Goal: Task Accomplishment & Management: Manage account settings

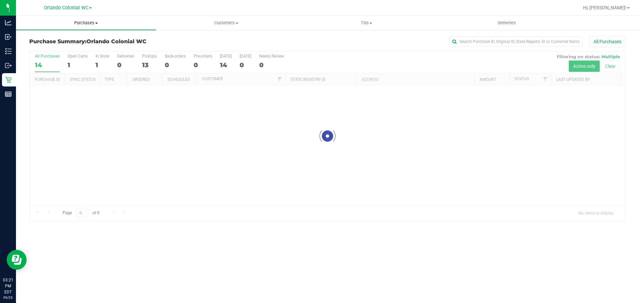
click at [87, 24] on span "Purchases" at bounding box center [86, 23] width 140 height 6
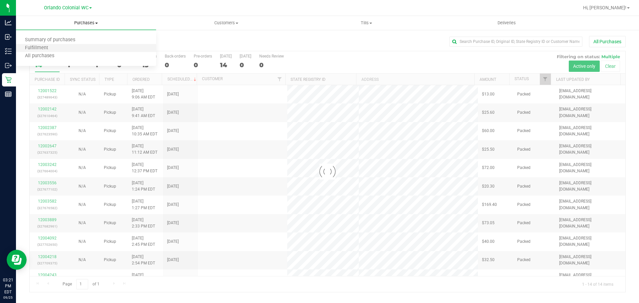
click at [61, 45] on li "Fulfillment" at bounding box center [86, 48] width 140 height 8
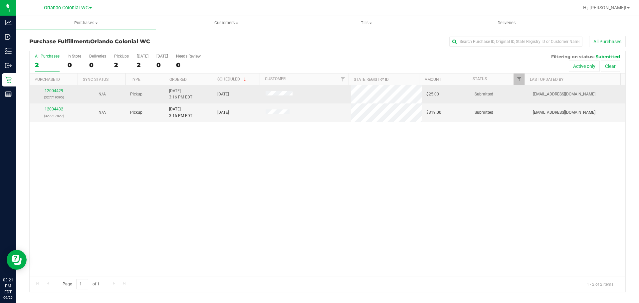
click at [57, 90] on link "12004429" at bounding box center [54, 90] width 19 height 5
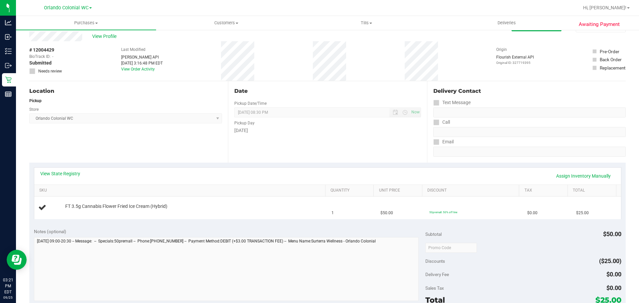
scroll to position [33, 0]
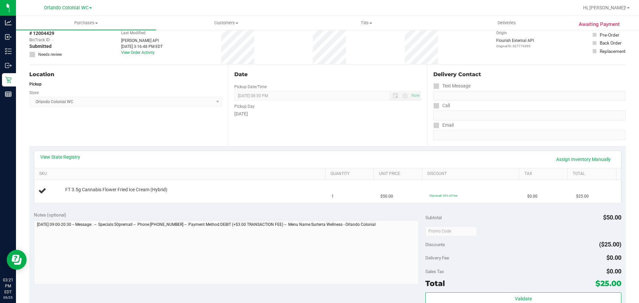
click at [246, 147] on div "View State Registry Assign Inventory Manually SKU Quantity Unit Price Discount …" at bounding box center [327, 176] width 596 height 61
click at [261, 148] on div "View State Registry Assign Inventory Manually SKU Quantity Unit Price Discount …" at bounding box center [327, 176] width 596 height 61
click at [268, 148] on div "View State Registry Assign Inventory Manually SKU Quantity Unit Price Discount …" at bounding box center [327, 176] width 596 height 61
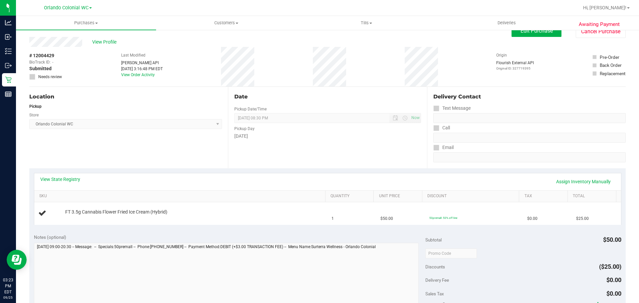
scroll to position [0, 0]
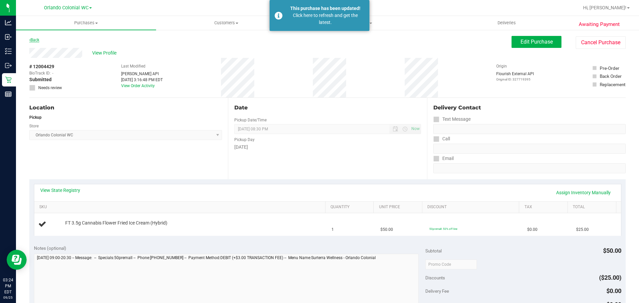
click at [37, 40] on link "Back" at bounding box center [34, 40] width 10 height 5
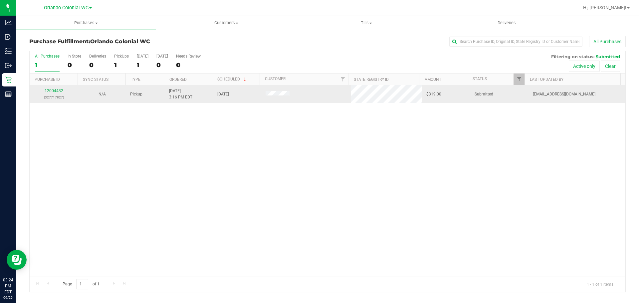
click at [57, 89] on link "12004432" at bounding box center [54, 90] width 19 height 5
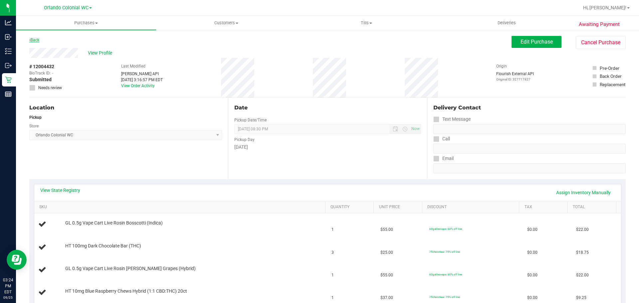
click at [34, 41] on link "Back" at bounding box center [34, 40] width 10 height 5
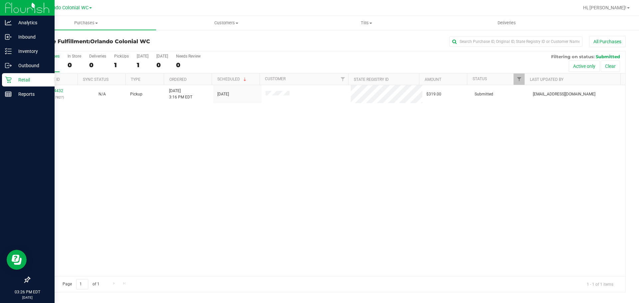
click at [20, 77] on p "Retail" at bounding box center [32, 80] width 40 height 8
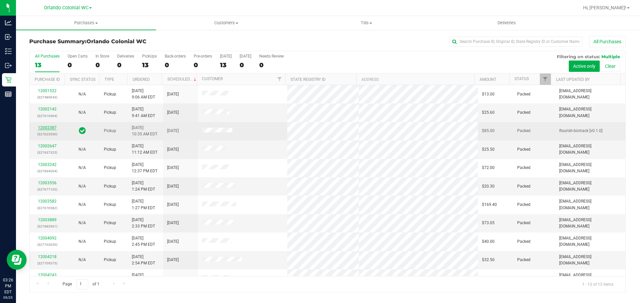
click at [47, 127] on link "12002387" at bounding box center [47, 127] width 19 height 5
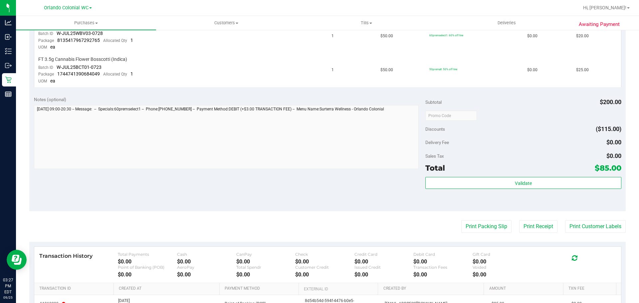
scroll to position [299, 0]
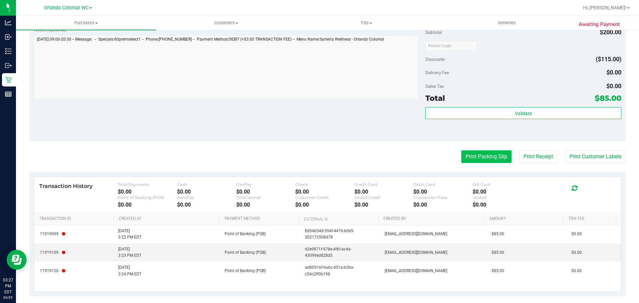
click at [468, 153] on button "Print Packing Slip" at bounding box center [486, 156] width 50 height 13
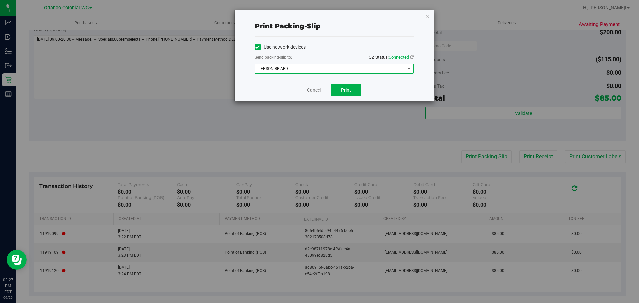
click at [335, 70] on span "EPSON-BRIARD" at bounding box center [330, 68] width 150 height 9
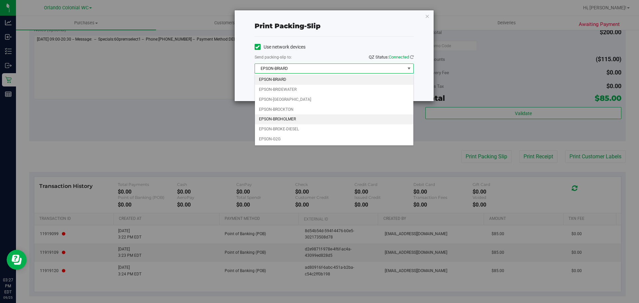
click at [303, 118] on li "EPSON-BROHOLMER" at bounding box center [334, 119] width 158 height 10
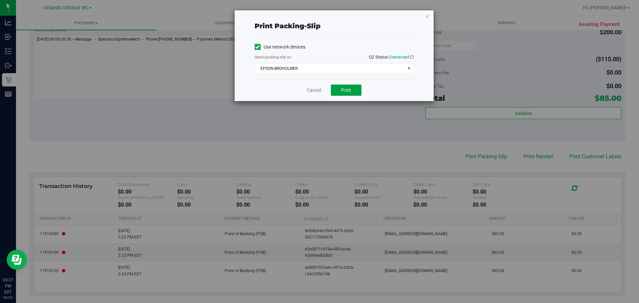
click at [337, 88] on button "Print" at bounding box center [346, 89] width 31 height 11
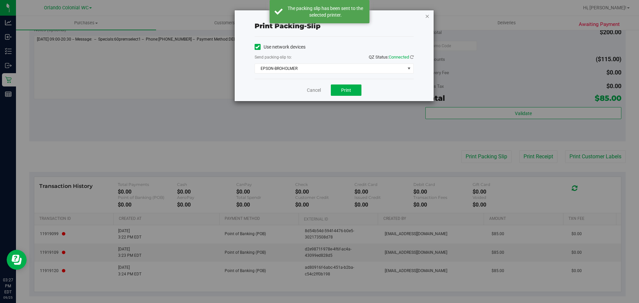
click at [427, 15] on icon "button" at bounding box center [427, 16] width 5 height 8
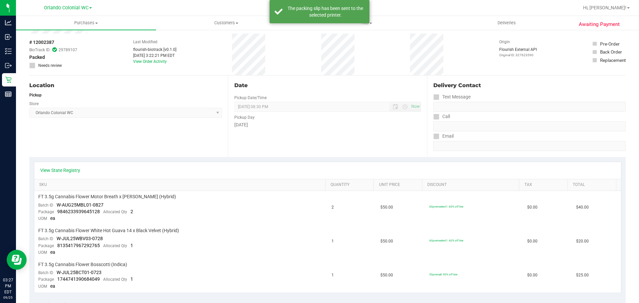
scroll to position [0, 0]
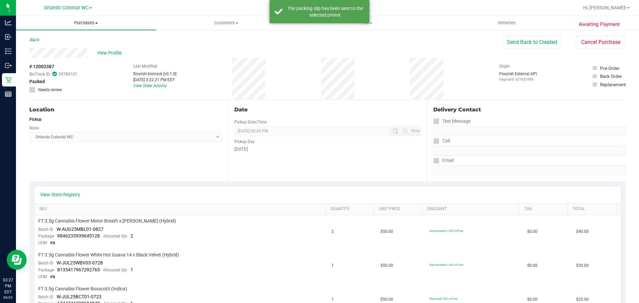
click at [79, 23] on span "Purchases" at bounding box center [86, 23] width 140 height 6
click at [75, 46] on li "Fulfillment" at bounding box center [86, 48] width 140 height 8
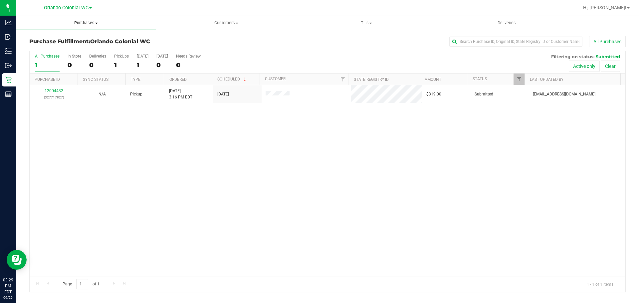
click at [87, 25] on span "Purchases" at bounding box center [86, 23] width 140 height 6
click at [59, 48] on li "Fulfillment" at bounding box center [86, 48] width 140 height 8
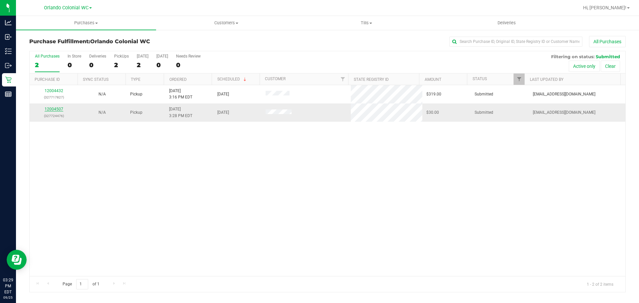
click at [55, 109] on link "12004507" at bounding box center [54, 109] width 19 height 5
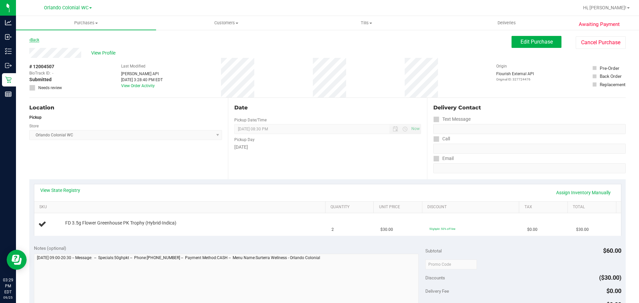
click at [35, 40] on link "Back" at bounding box center [34, 40] width 10 height 5
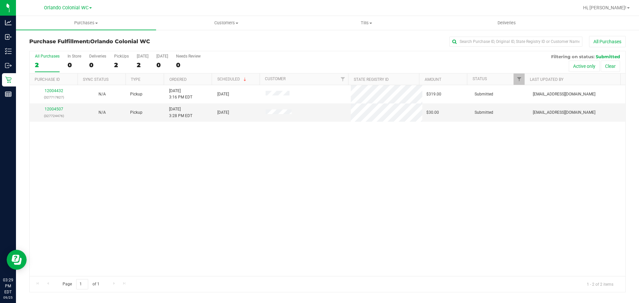
drag, startPoint x: 321, startPoint y: 193, endPoint x: 388, endPoint y: 247, distance: 86.3
click at [321, 193] on div "12004432 (327717827) N/A Pickup [DATE] 3:16 PM EDT 9/25/2025 $319.00 Submitted …" at bounding box center [327, 180] width 595 height 191
click at [346, 167] on div "12004432 (327717827) N/A Pickup [DATE] 3:16 PM EDT 9/25/2025 $319.00 Submitted …" at bounding box center [327, 180] width 595 height 191
click at [350, 164] on div "12004432 (327717827) N/A Pickup [DATE] 3:16 PM EDT 9/25/2025 $319.00 Submitted …" at bounding box center [327, 180] width 595 height 191
click at [231, 171] on div "12004432 (327717827) N/A Pickup [DATE] 3:16 PM EDT 9/25/2025 $319.00 Submitted …" at bounding box center [327, 180] width 595 height 191
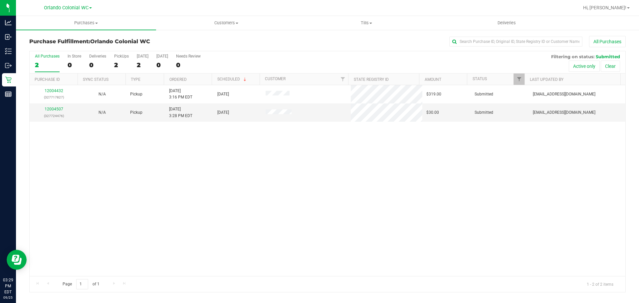
click at [269, 195] on div "12004432 (327717827) N/A Pickup [DATE] 3:16 PM EDT 9/25/2025 $319.00 Submitted …" at bounding box center [327, 180] width 595 height 191
click at [352, 200] on div "12004432 (327717827) N/A Pickup [DATE] 3:16 PM EDT 9/25/2025 $319.00 Submitted …" at bounding box center [327, 180] width 595 height 191
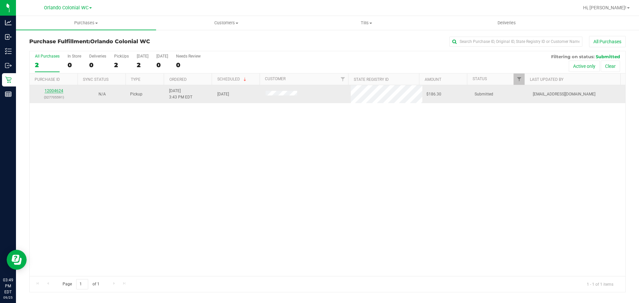
click at [57, 92] on link "12004624" at bounding box center [54, 90] width 19 height 5
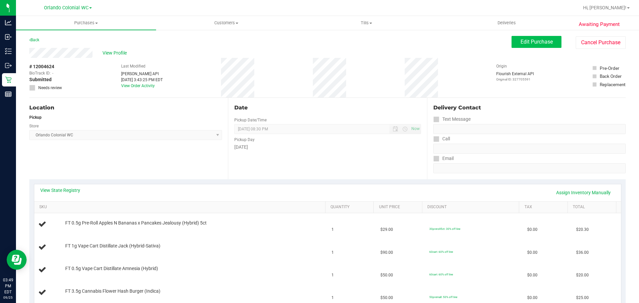
click at [521, 48] on div "Edit Purchase Cancel Purchase" at bounding box center [568, 42] width 114 height 13
click at [520, 43] on span "Edit Purchase" at bounding box center [536, 42] width 32 height 6
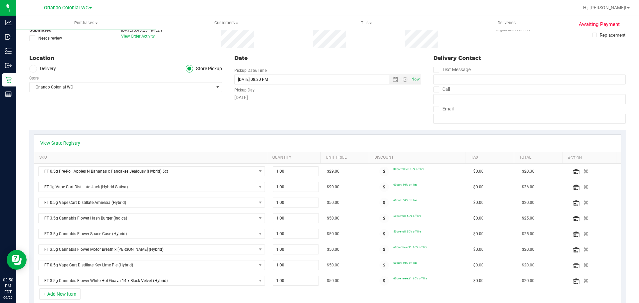
scroll to position [166, 0]
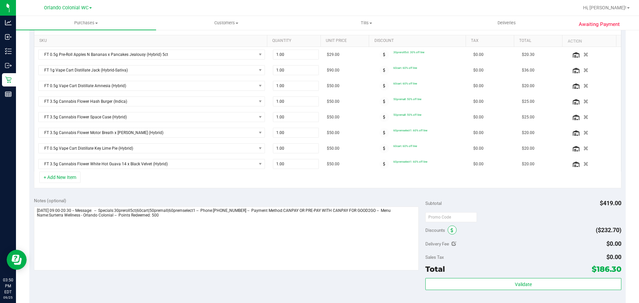
click at [451, 229] on span at bounding box center [451, 229] width 9 height 9
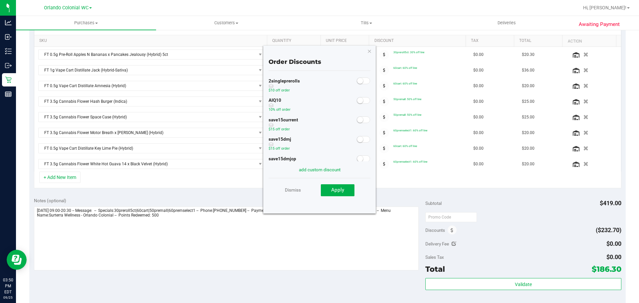
click at [357, 102] on small at bounding box center [360, 100] width 6 height 6
drag, startPoint x: 340, startPoint y: 200, endPoint x: 341, endPoint y: 192, distance: 7.3
click at [340, 197] on div "Dismiss Apply" at bounding box center [319, 189] width 102 height 23
click at [341, 192] on span "Apply" at bounding box center [337, 190] width 13 height 6
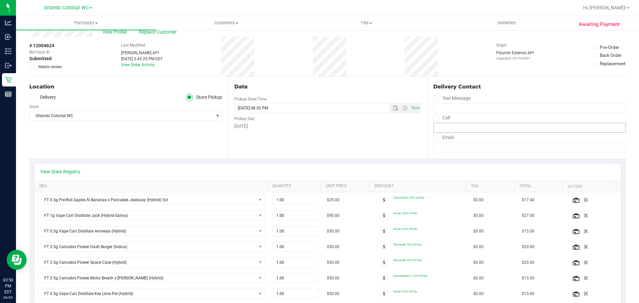
scroll to position [0, 0]
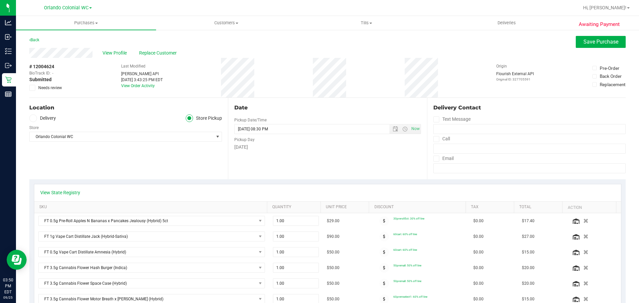
click at [594, 28] on span "Awaiting Payment" at bounding box center [598, 25] width 41 height 8
click at [598, 41] on span "Save Purchase" at bounding box center [600, 42] width 35 height 6
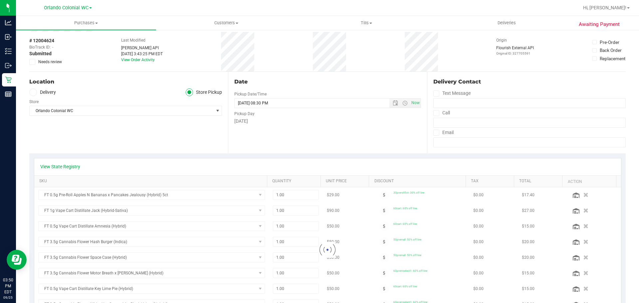
scroll to position [67, 0]
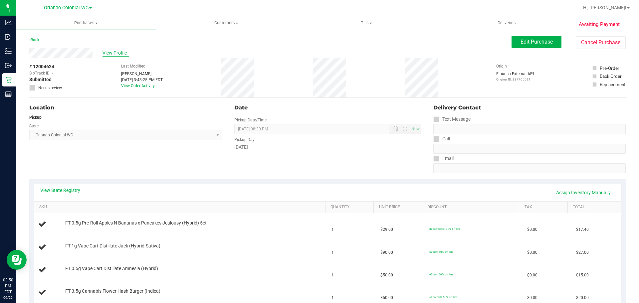
click at [119, 54] on span "View Profile" at bounding box center [115, 53] width 27 height 7
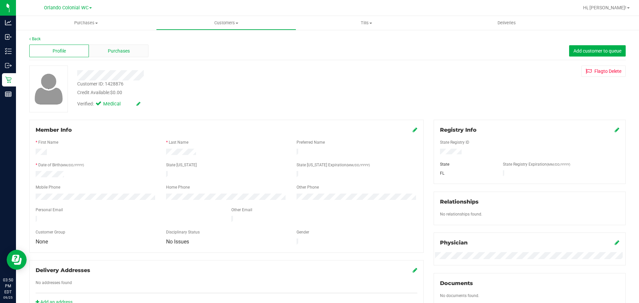
click at [118, 46] on div "Purchases" at bounding box center [119, 51] width 60 height 13
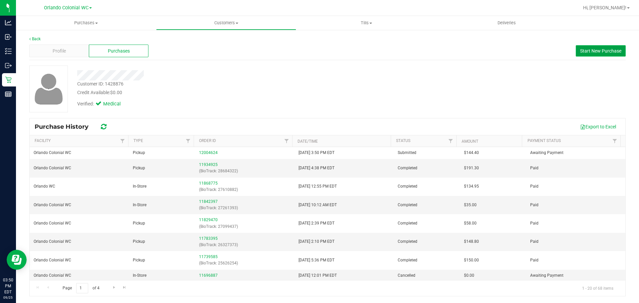
click at [598, 54] on button "Start New Purchase" at bounding box center [600, 50] width 50 height 11
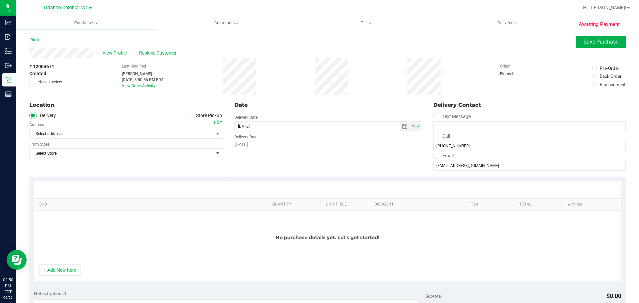
click at [182, 114] on ul "Delivery Store Pickup" at bounding box center [125, 116] width 193 height 8
click at [193, 116] on label "Store Pickup" at bounding box center [204, 116] width 37 height 8
click at [0, 0] on input "Store Pickup" at bounding box center [0, 0] width 0 height 0
click at [175, 132] on span "Select Store" at bounding box center [122, 133] width 184 height 9
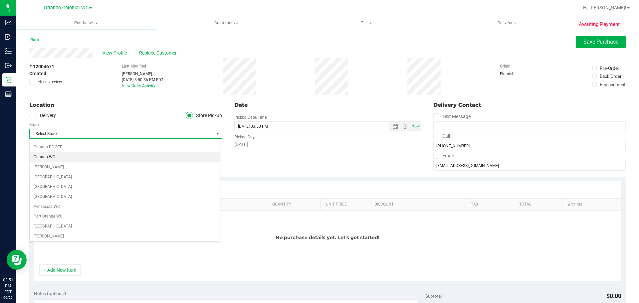
scroll to position [299, 0]
click at [80, 162] on li "Orlando Colonial WC" at bounding box center [125, 162] width 190 height 10
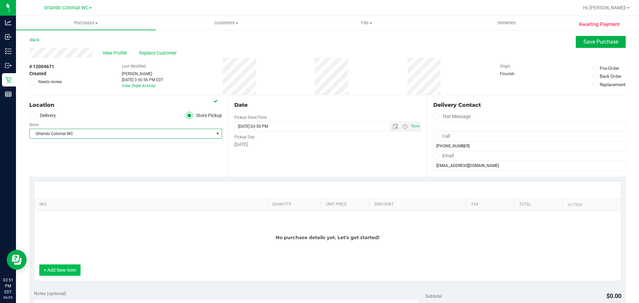
click at [67, 269] on button "+ Add New Item" at bounding box center [59, 269] width 41 height 11
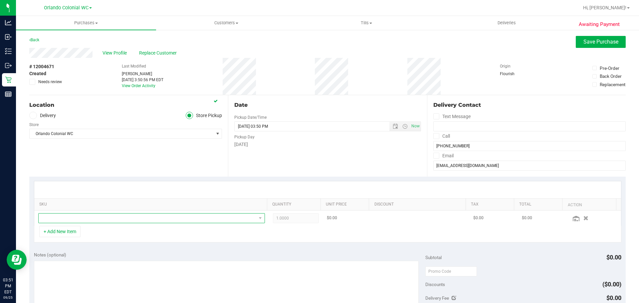
click at [87, 215] on span "NO DATA FOUND" at bounding box center [147, 218] width 217 height 9
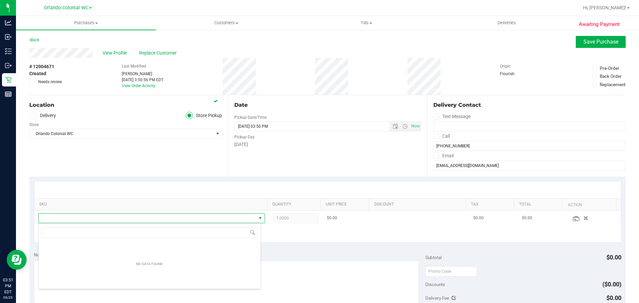
scroll to position [10, 220]
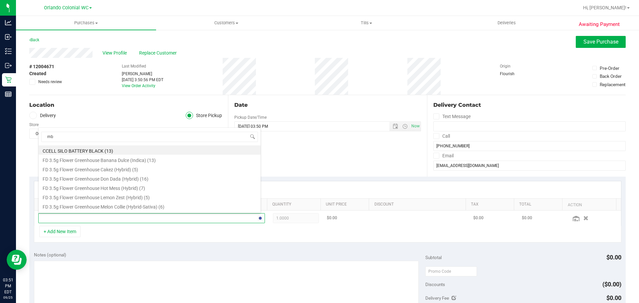
type input "mbl"
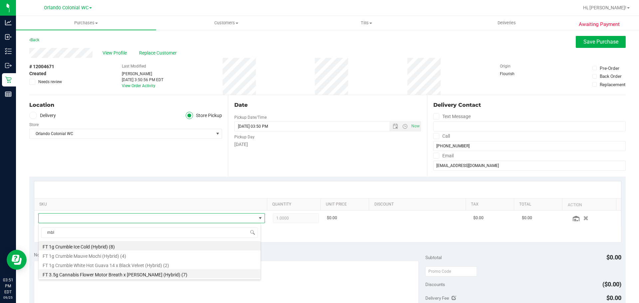
click at [131, 275] on li "FT 3.5g Cannabis Flower Motor Breath x [PERSON_NAME] (Hybrid) (7)" at bounding box center [150, 273] width 222 height 9
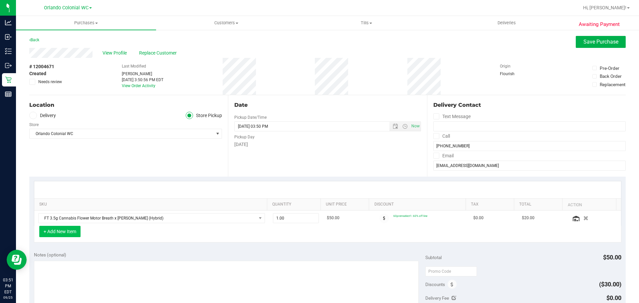
click at [67, 231] on button "+ Add New Item" at bounding box center [59, 231] width 41 height 11
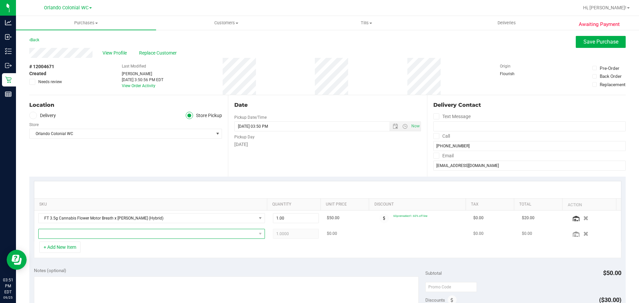
click at [81, 230] on span "NO DATA FOUND" at bounding box center [147, 233] width 217 height 9
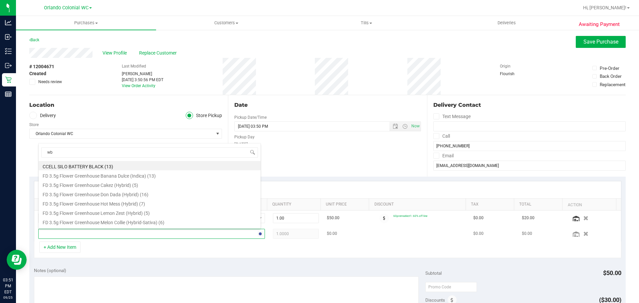
type input "wbv"
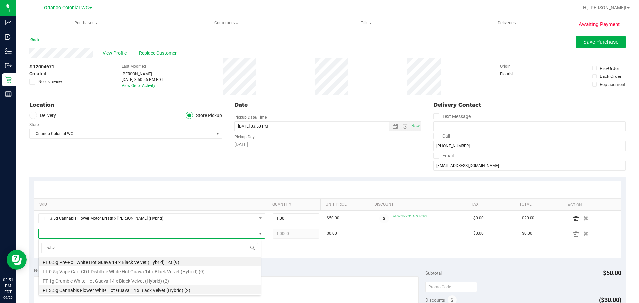
click at [131, 291] on li "FT 3.5g Cannabis Flower White Hot Guava 14 x Black Velvet (Hybrid) (2)" at bounding box center [150, 289] width 222 height 9
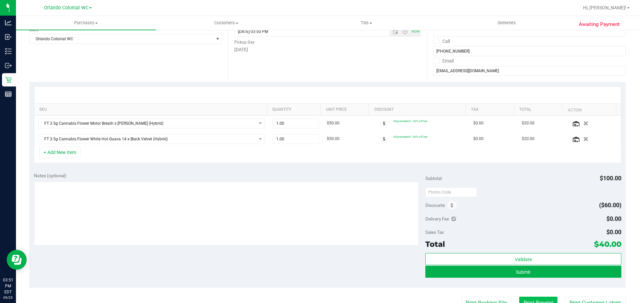
scroll to position [200, 0]
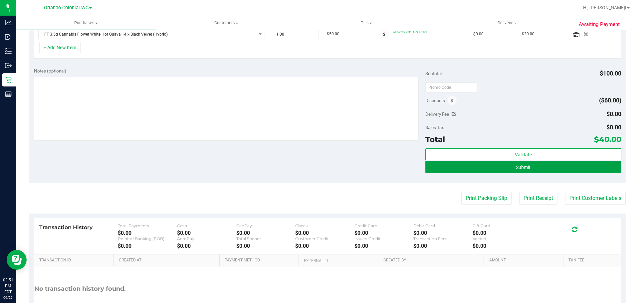
click at [521, 168] on span "Submit" at bounding box center [522, 167] width 15 height 5
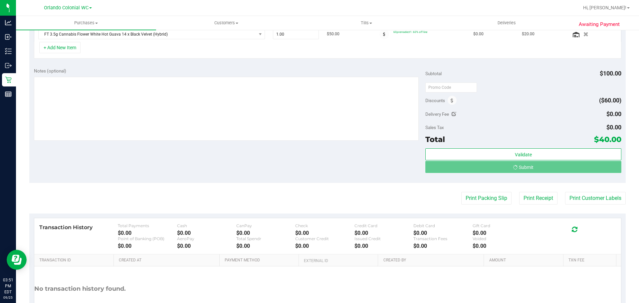
scroll to position [189, 0]
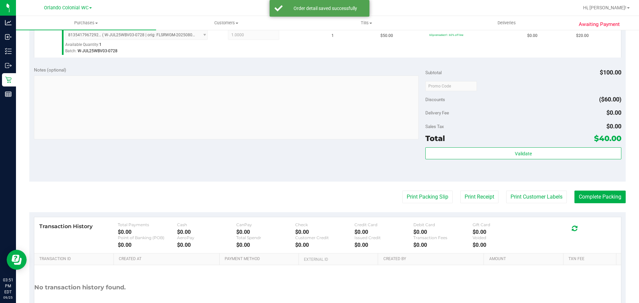
scroll to position [279, 0]
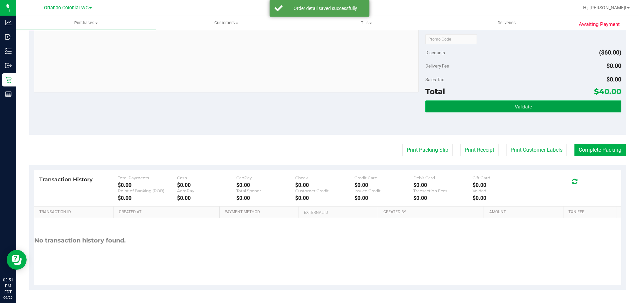
click at [525, 105] on span "Validate" at bounding box center [522, 106] width 17 height 5
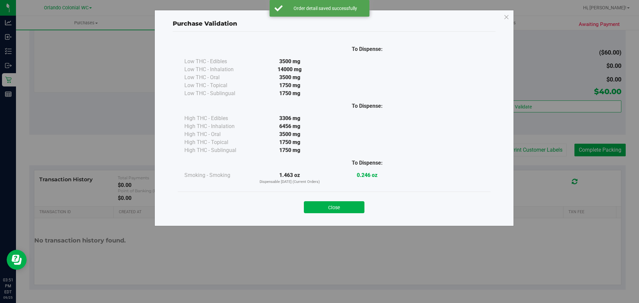
click at [357, 204] on button "Close" at bounding box center [334, 207] width 61 height 12
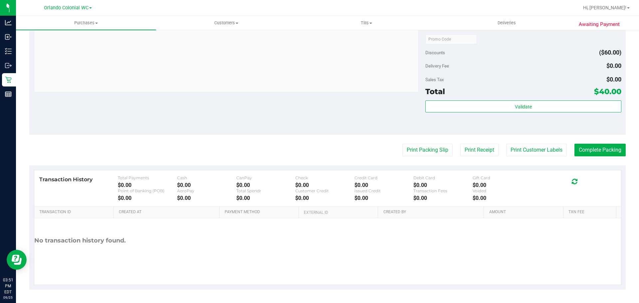
click at [425, 157] on purchase-details "Back Edit Purchase Cancel Purchase View Profile # 12004671 BioTrack ID: - Submi…" at bounding box center [327, 23] width 596 height 533
click at [426, 154] on button "Print Packing Slip" at bounding box center [427, 150] width 50 height 13
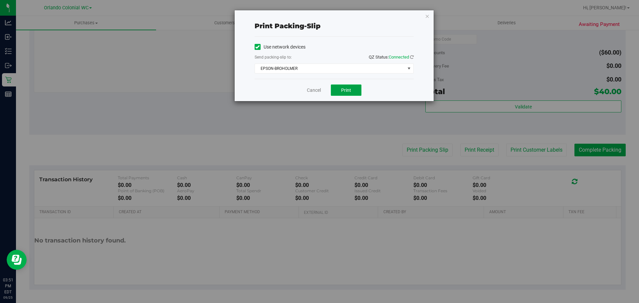
click at [350, 88] on span "Print" at bounding box center [346, 89] width 10 height 5
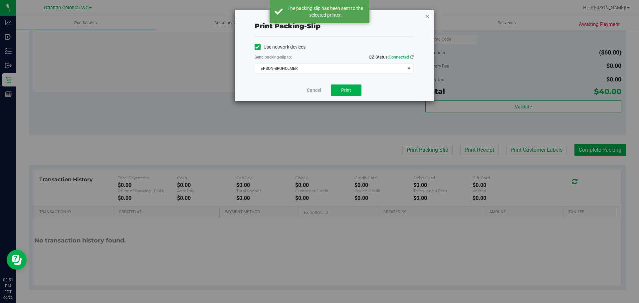
click at [427, 16] on icon "button" at bounding box center [427, 16] width 5 height 8
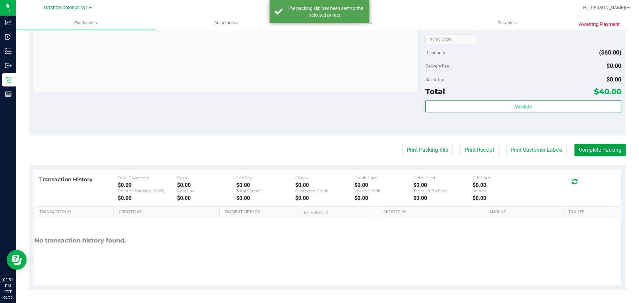
click at [605, 148] on button "Complete Packing" at bounding box center [599, 150] width 51 height 13
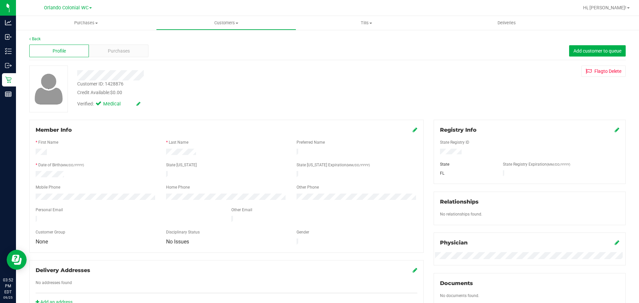
click at [64, 61] on div "Back Profile Purchases Add customer to queue Customer ID: 1428876 Credit Availa…" at bounding box center [327, 248] width 596 height 424
click at [111, 87] on div "Customer ID: 1428876" at bounding box center [100, 83] width 46 height 7
copy div "Customer ID: 1428876"
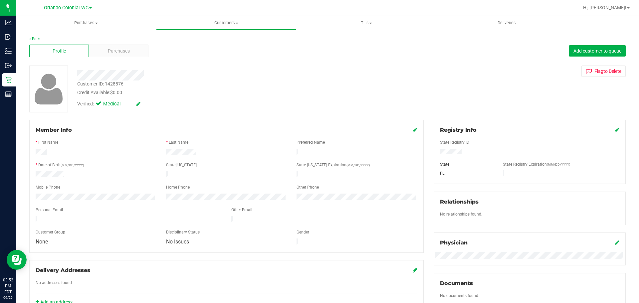
drag, startPoint x: 20, startPoint y: 120, endPoint x: 25, endPoint y: 115, distance: 6.6
click at [20, 120] on div "Back Profile Purchases Add customer to queue Customer ID: 1428876 Credit Availa…" at bounding box center [327, 255] width 623 height 452
click at [105, 54] on div "Purchases" at bounding box center [119, 51] width 60 height 13
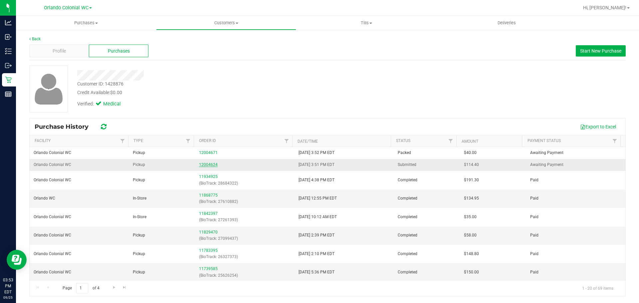
click at [207, 165] on link "12004624" at bounding box center [208, 164] width 19 height 5
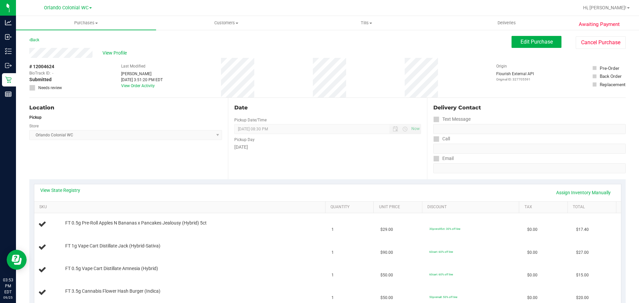
click at [40, 64] on span "# 12004624" at bounding box center [41, 66] width 25 height 7
copy div "# 12004624"
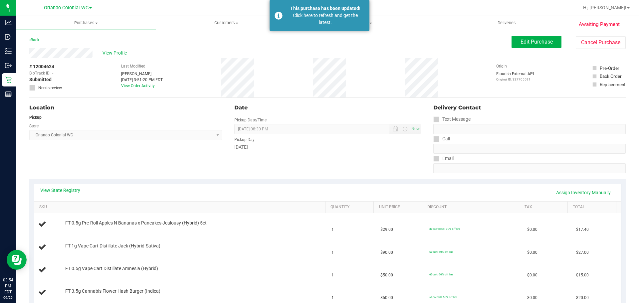
click at [45, 156] on div "Location Pickup Store [GEOGRAPHIC_DATA] Colonial WC Select Store [PERSON_NAME][…" at bounding box center [128, 138] width 199 height 81
click at [37, 41] on link "Back" at bounding box center [34, 40] width 10 height 5
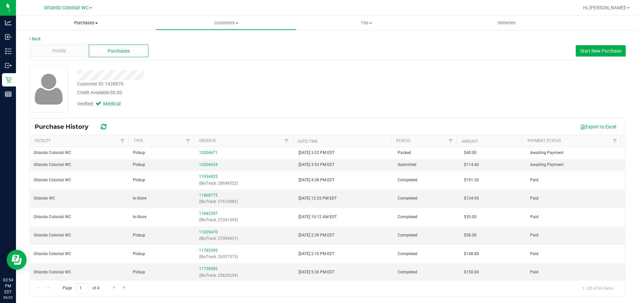
click at [76, 20] on span "Purchases" at bounding box center [86, 23] width 140 height 6
click at [63, 46] on li "Fulfillment" at bounding box center [86, 48] width 140 height 8
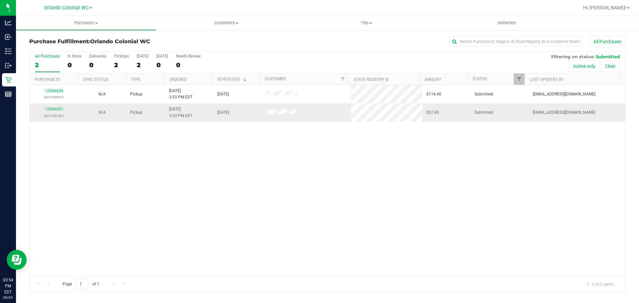
click at [56, 106] on div "12004691 (327732781)" at bounding box center [54, 112] width 40 height 13
click at [57, 110] on link "12004691" at bounding box center [54, 109] width 19 height 5
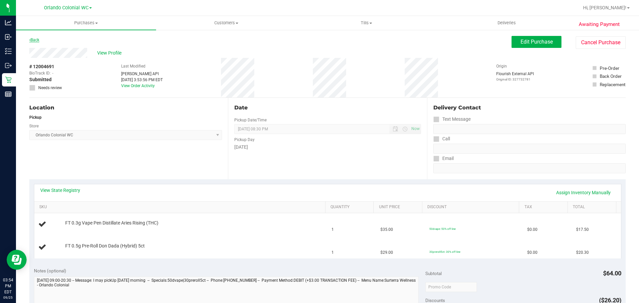
click at [38, 39] on link "Back" at bounding box center [34, 40] width 10 height 5
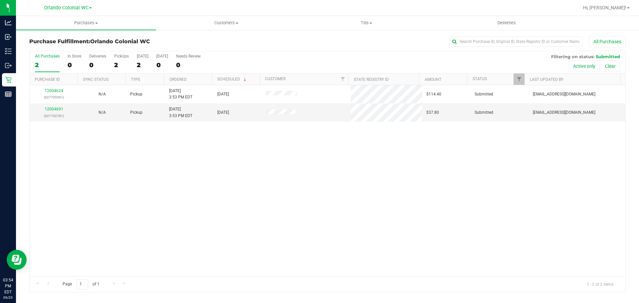
click at [253, 187] on div "12004624 (327705591) N/A Pickup [DATE] 3:53 PM EDT 9/25/2025 $114.40 Submitted …" at bounding box center [327, 180] width 595 height 191
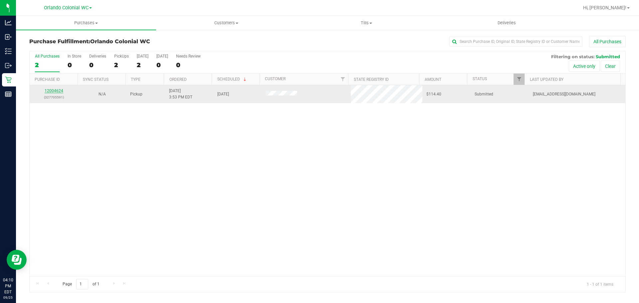
click at [56, 91] on link "12004624" at bounding box center [54, 90] width 19 height 5
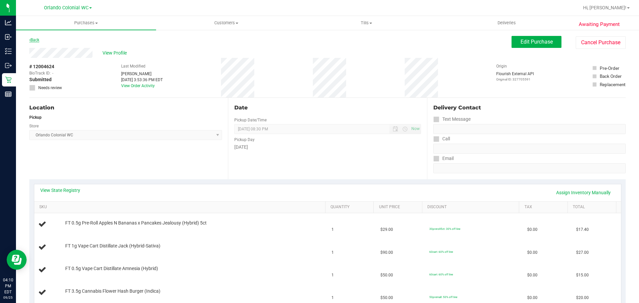
click at [34, 39] on link "Back" at bounding box center [34, 40] width 10 height 5
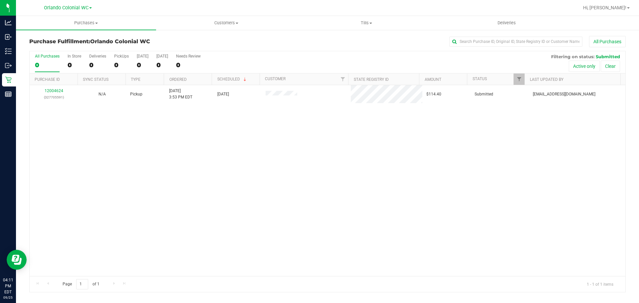
click at [310, 157] on div "12004624 (327705591) N/A Pickup [DATE] 3:53 PM EDT 9/25/2025 $114.40 Submitted …" at bounding box center [327, 180] width 595 height 191
click at [232, 145] on div "12004624 (327705591) N/A Pickup [DATE] 3:53 PM EDT 9/25/2025 $114.40 Submitted …" at bounding box center [327, 180] width 595 height 191
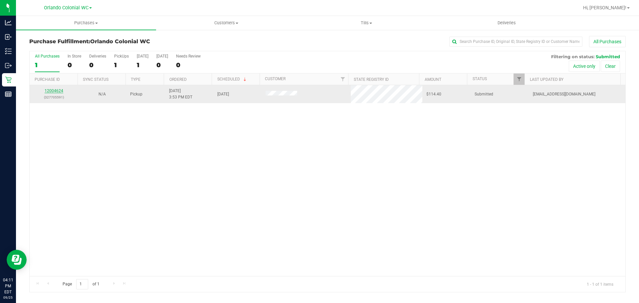
click at [59, 91] on link "12004624" at bounding box center [54, 90] width 19 height 5
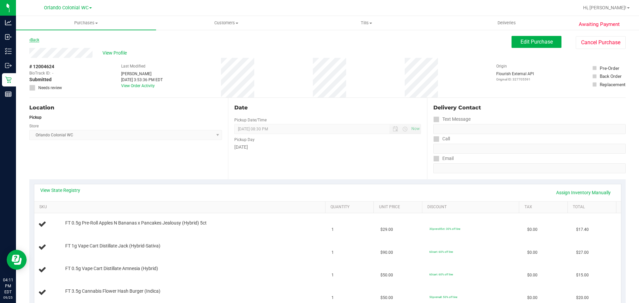
click at [38, 40] on link "Back" at bounding box center [34, 40] width 10 height 5
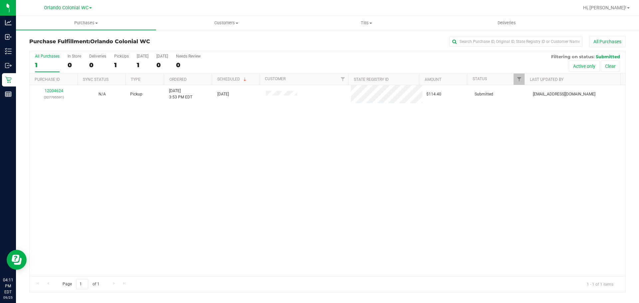
click at [486, 173] on div "12004624 (327705591) N/A Pickup [DATE] 3:53 PM EDT 9/25/2025 $114.40 Submitted …" at bounding box center [327, 180] width 595 height 191
click at [333, 207] on div "12004624 (327705591) N/A Pickup [DATE] 3:53 PM EDT 9/25/2025 $114.40 Submitted …" at bounding box center [327, 180] width 595 height 191
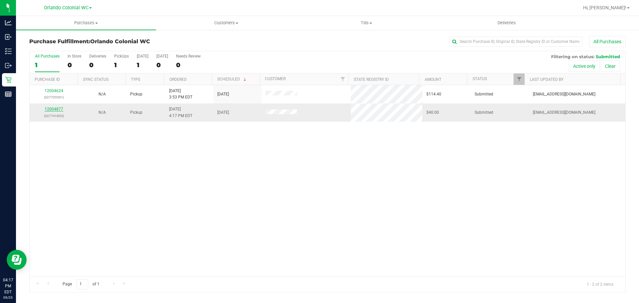
click at [58, 111] on link "12004877" at bounding box center [54, 109] width 19 height 5
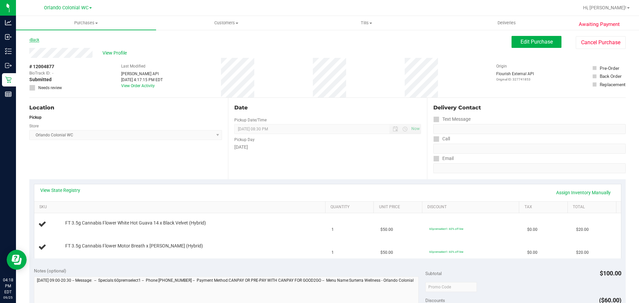
click at [36, 39] on link "Back" at bounding box center [34, 40] width 10 height 5
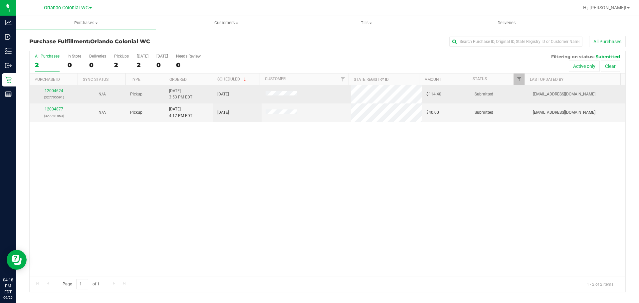
click at [56, 89] on link "12004624" at bounding box center [54, 90] width 19 height 5
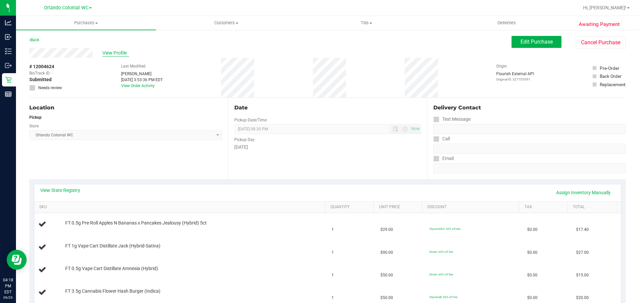
click at [120, 53] on span "View Profile" at bounding box center [115, 53] width 27 height 7
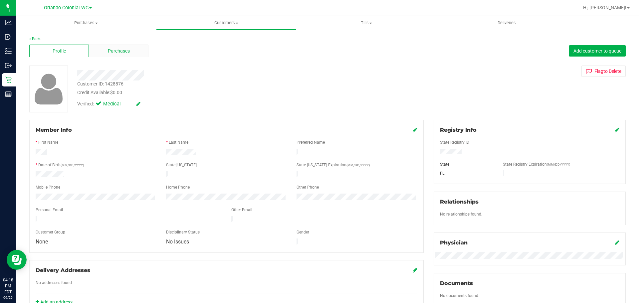
click at [114, 46] on div "Purchases" at bounding box center [119, 51] width 60 height 13
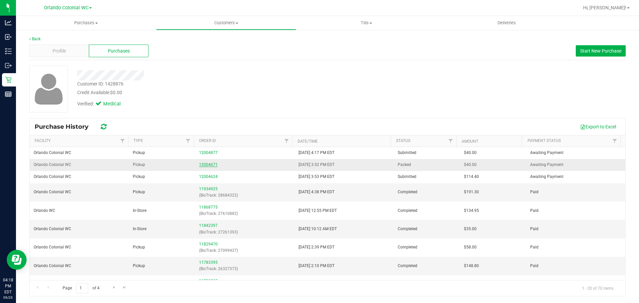
click at [211, 165] on link "12004671" at bounding box center [208, 164] width 19 height 5
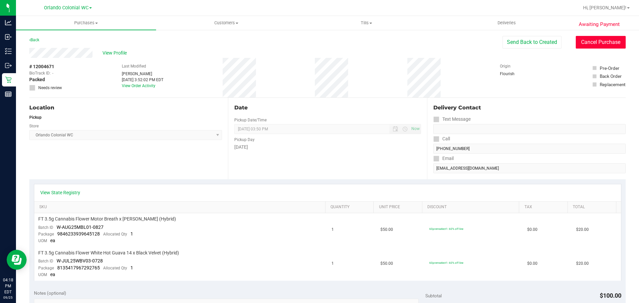
click at [599, 46] on button "Cancel Purchase" at bounding box center [600, 42] width 50 height 13
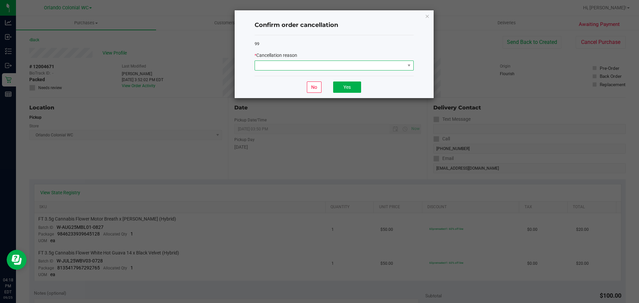
drag, startPoint x: 293, startPoint y: 70, endPoint x: 293, endPoint y: 66, distance: 3.7
click at [293, 70] on span at bounding box center [330, 65] width 150 height 9
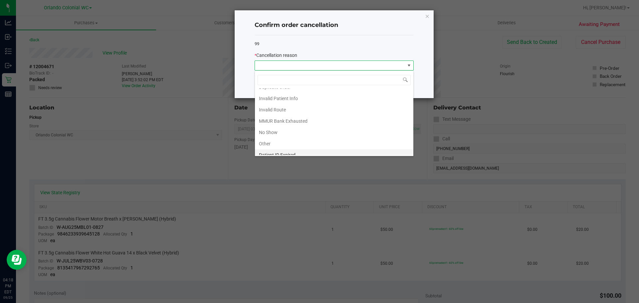
scroll to position [35, 0]
click at [280, 125] on li "Other" at bounding box center [334, 126] width 158 height 11
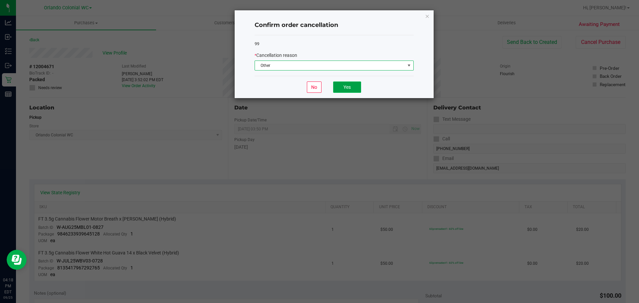
click at [346, 86] on button "Yes" at bounding box center [347, 86] width 28 height 11
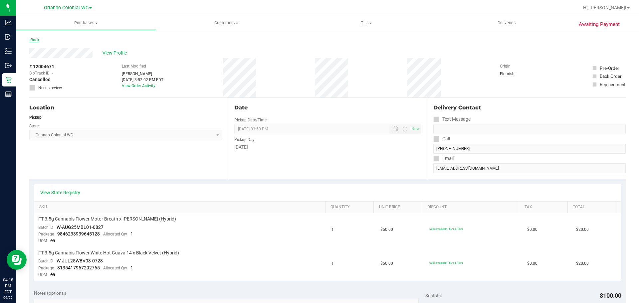
click at [37, 40] on link "Back" at bounding box center [34, 40] width 10 height 5
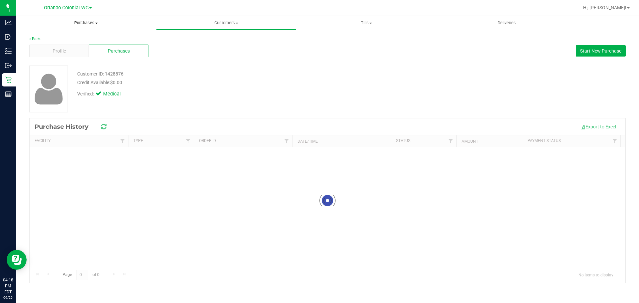
click at [89, 26] on span "Purchases" at bounding box center [86, 23] width 140 height 6
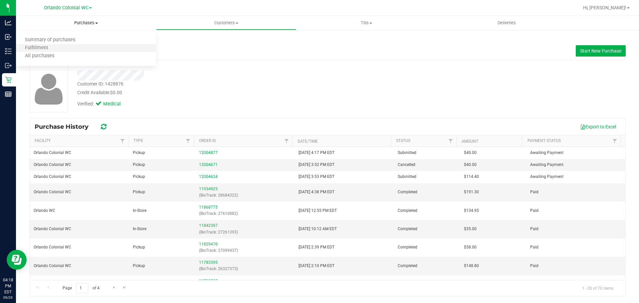
click at [78, 49] on li "Fulfillment" at bounding box center [86, 48] width 140 height 8
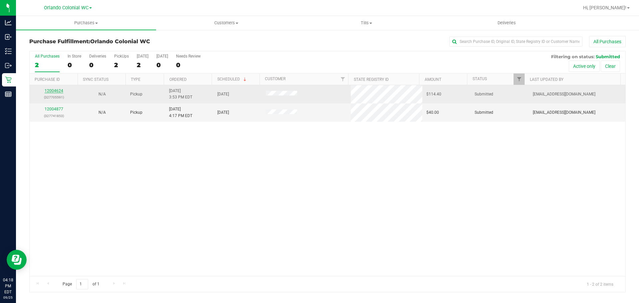
click at [60, 91] on link "12004624" at bounding box center [54, 90] width 19 height 5
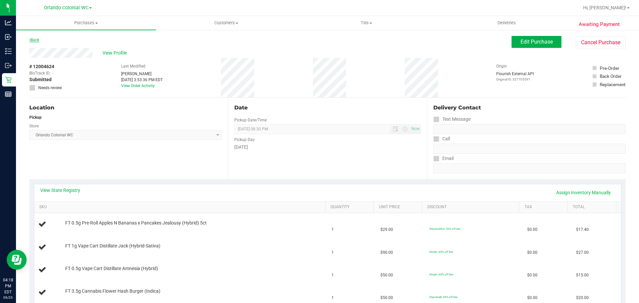
click at [30, 41] on icon at bounding box center [29, 40] width 1 height 4
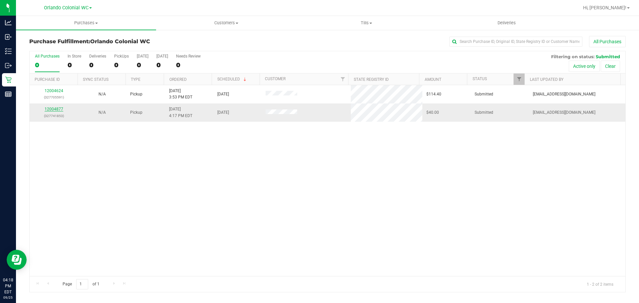
click at [54, 111] on link "12004877" at bounding box center [54, 109] width 19 height 5
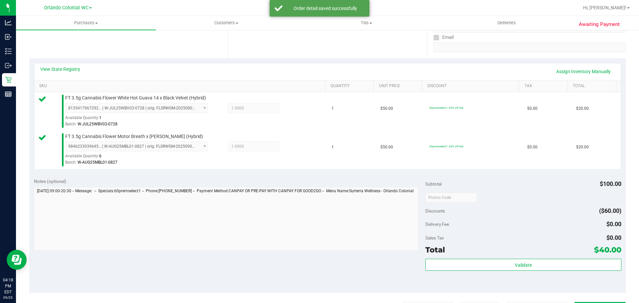
scroll to position [200, 0]
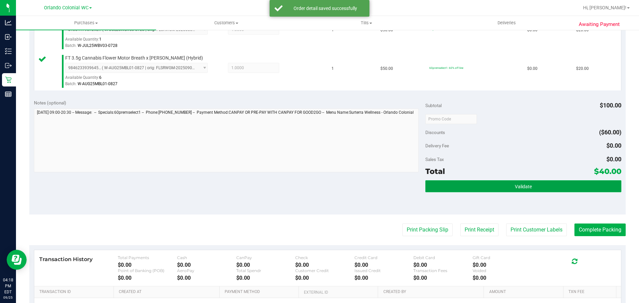
click at [448, 189] on button "Validate" at bounding box center [523, 186] width 196 height 12
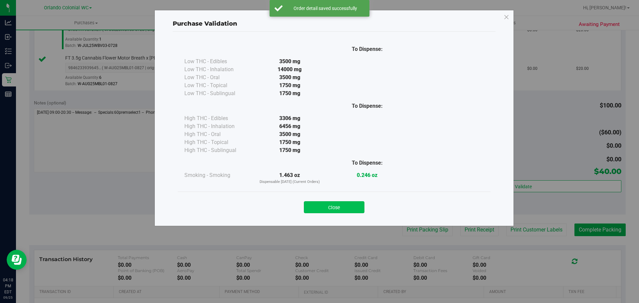
click at [341, 208] on button "Close" at bounding box center [334, 207] width 61 height 12
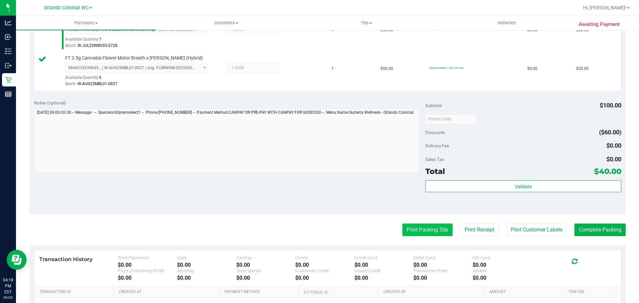
click at [411, 227] on button "Print Packing Slip" at bounding box center [427, 229] width 50 height 13
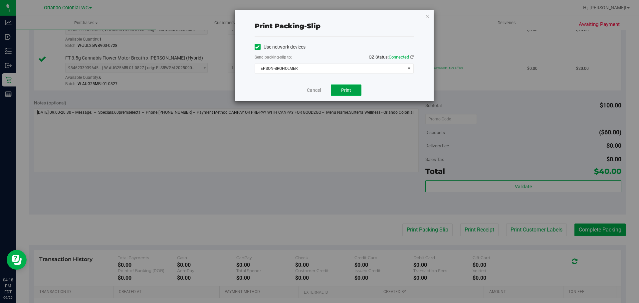
click at [343, 92] on span "Print" at bounding box center [346, 89] width 10 height 5
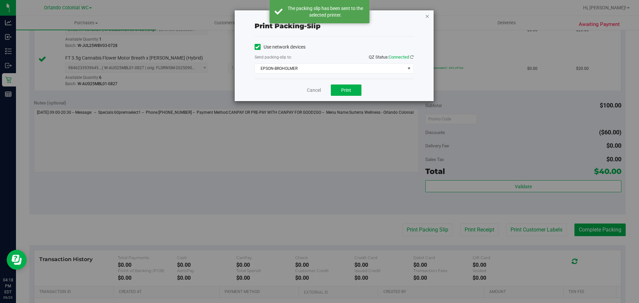
click at [428, 18] on icon "button" at bounding box center [427, 16] width 5 height 8
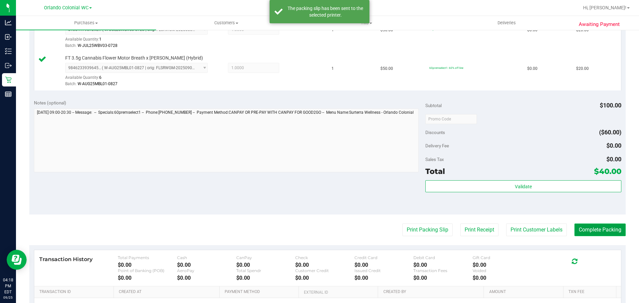
click at [606, 231] on button "Complete Packing" at bounding box center [599, 229] width 51 height 13
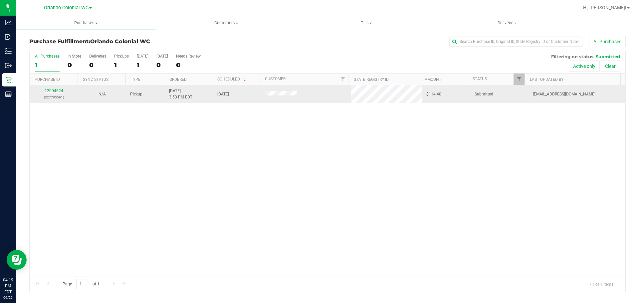
click at [55, 92] on link "12004624" at bounding box center [54, 90] width 19 height 5
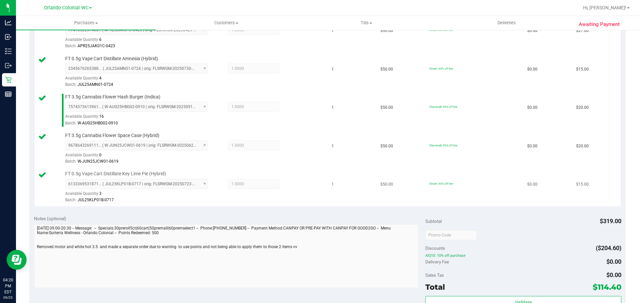
scroll to position [319, 0]
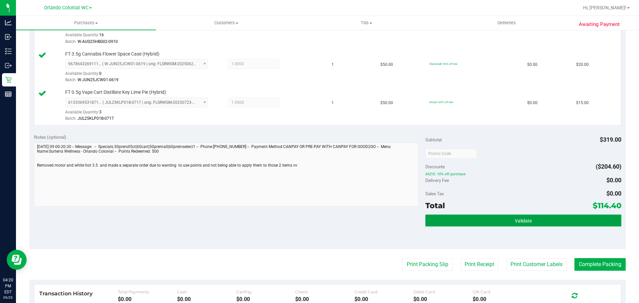
click at [526, 219] on span "Validate" at bounding box center [522, 220] width 17 height 5
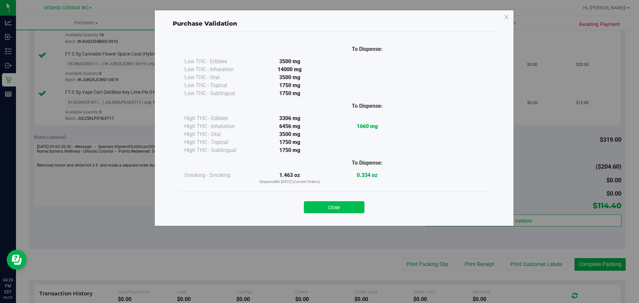
click at [336, 212] on button "Close" at bounding box center [334, 207] width 61 height 12
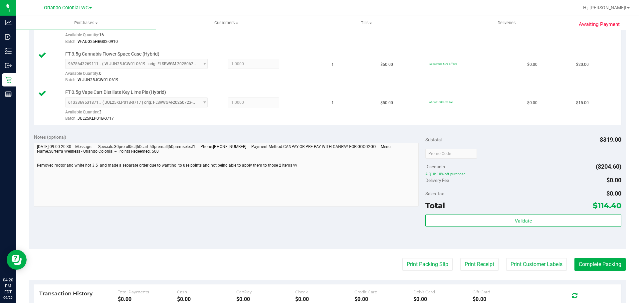
click at [431, 271] on purchase-details "Back Edit Purchase Cancel Purchase View Profile # 12004624 BioTrack ID: - Submi…" at bounding box center [327, 60] width 596 height 687
click at [430, 265] on button "Print Packing Slip" at bounding box center [427, 264] width 50 height 13
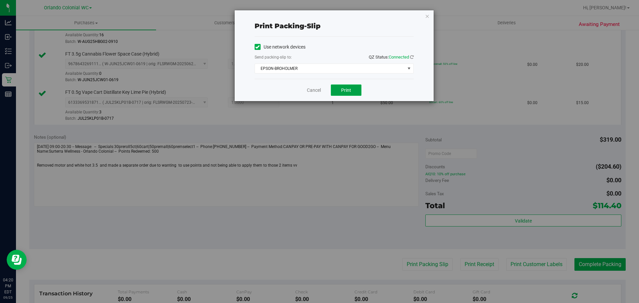
click at [345, 94] on button "Print" at bounding box center [346, 89] width 31 height 11
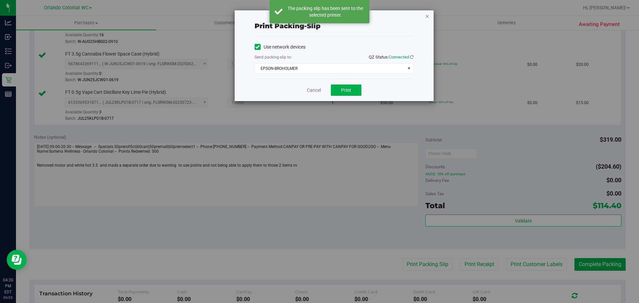
click at [427, 16] on icon "button" at bounding box center [427, 16] width 5 height 8
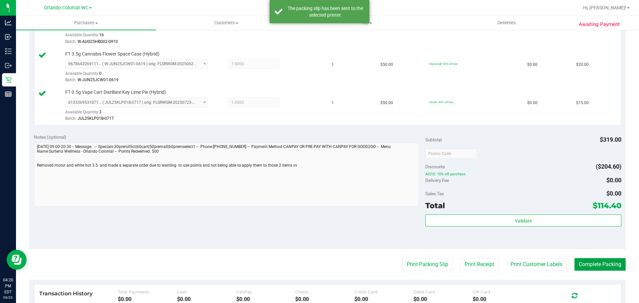
click at [605, 262] on button "Complete Packing" at bounding box center [599, 264] width 51 height 13
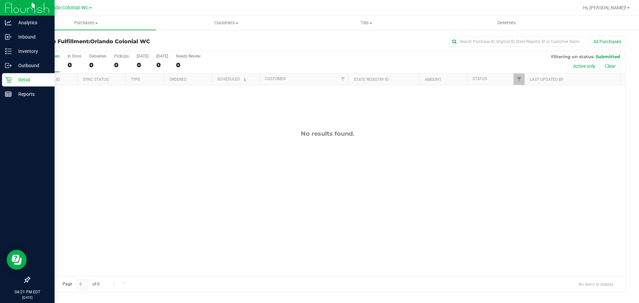
drag, startPoint x: 22, startPoint y: 78, endPoint x: 34, endPoint y: 78, distance: 12.0
click at [22, 78] on p "Retail" at bounding box center [32, 80] width 40 height 8
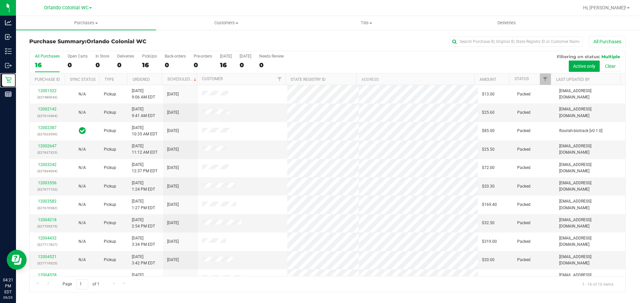
scroll to position [104, 0]
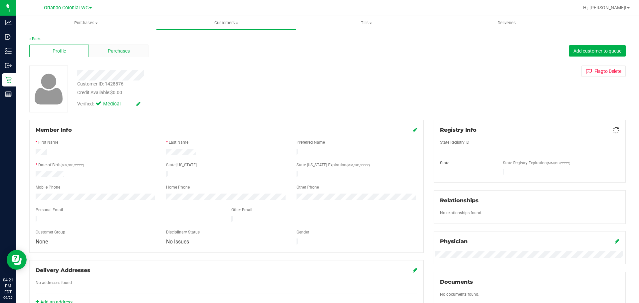
click at [138, 50] on div "Purchases" at bounding box center [119, 51] width 60 height 13
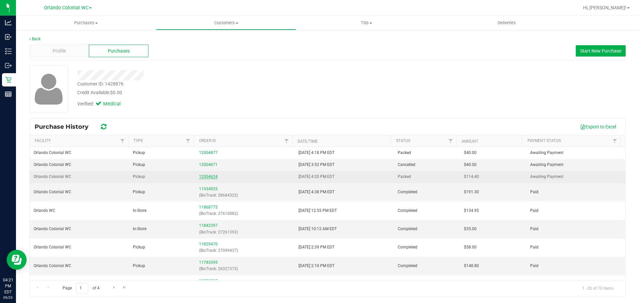
click at [211, 177] on link "12004624" at bounding box center [208, 176] width 19 height 5
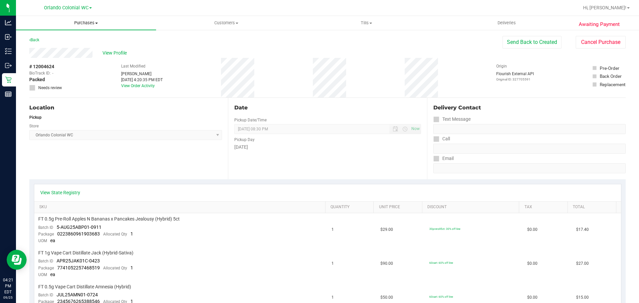
click at [89, 27] on uib-tab-heading "Purchases Summary of purchases Fulfillment All purchases" at bounding box center [86, 23] width 140 height 14
click at [65, 47] on li "Fulfillment" at bounding box center [86, 48] width 140 height 8
